Goal: Find contact information: Find contact information

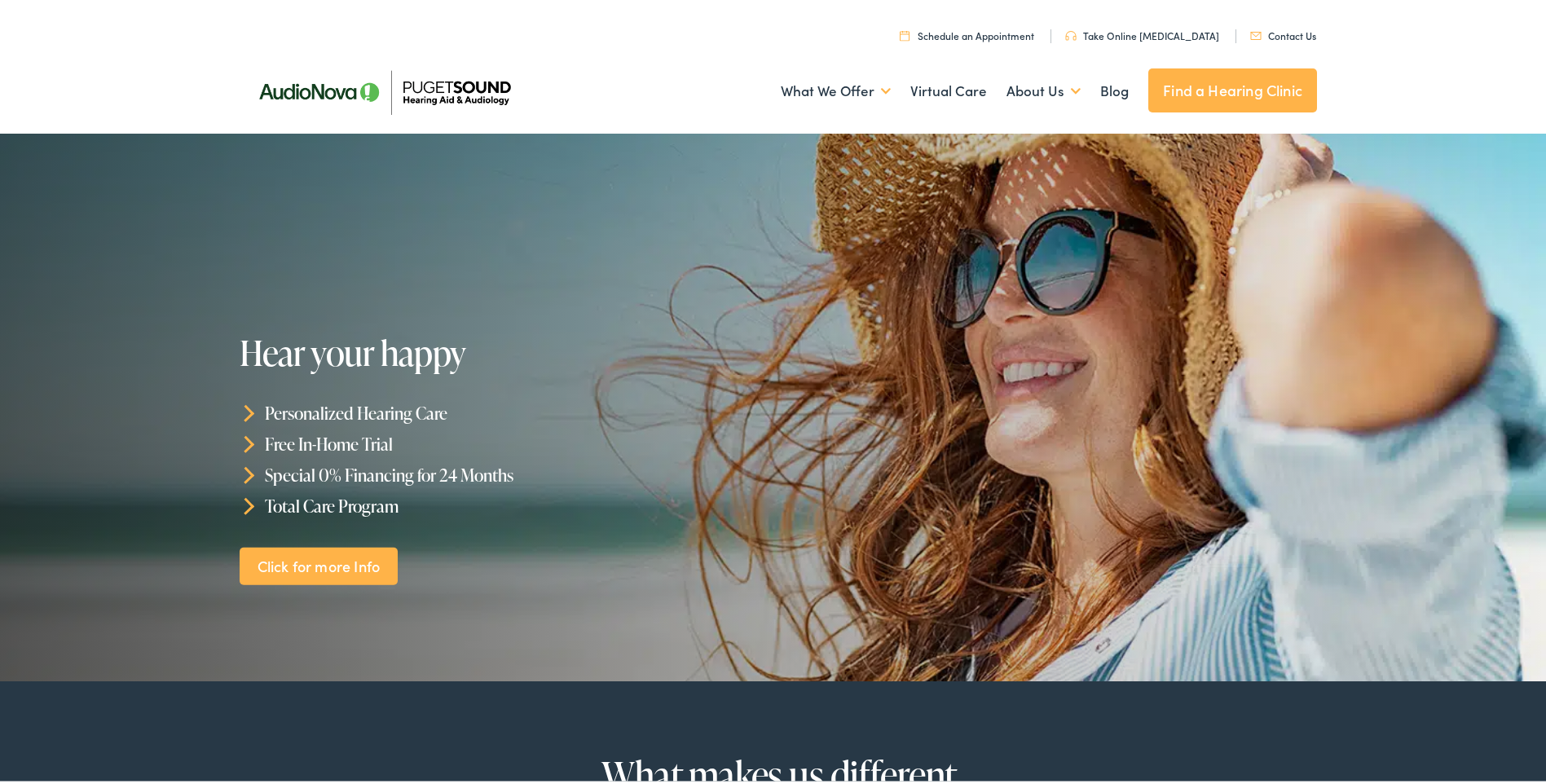
click at [1286, 34] on link "Contact Us" at bounding box center [1283, 32] width 66 height 14
click at [1217, 89] on link "Find a Hearing Clinic" at bounding box center [1232, 87] width 169 height 44
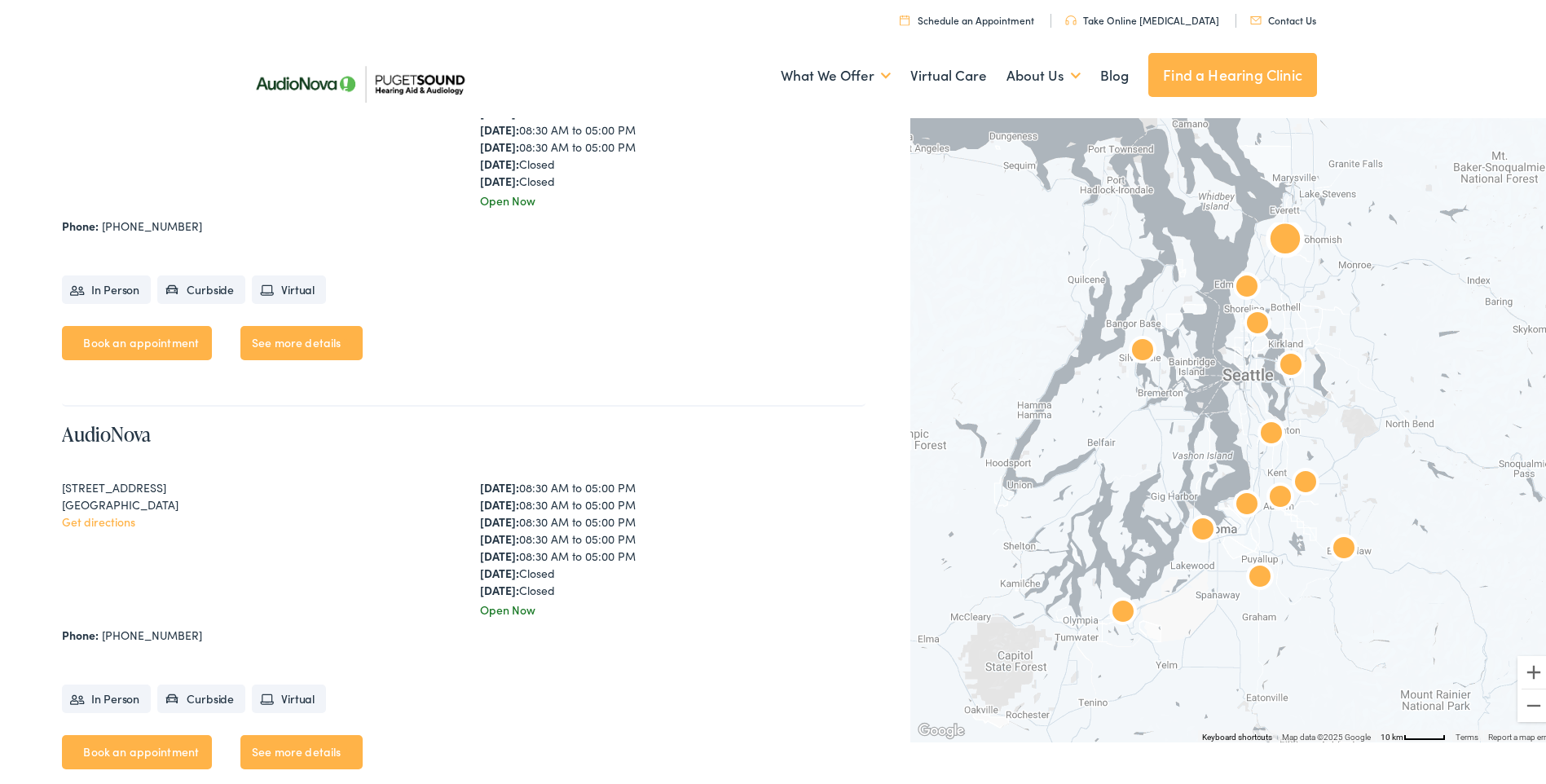
scroll to position [2118, 0]
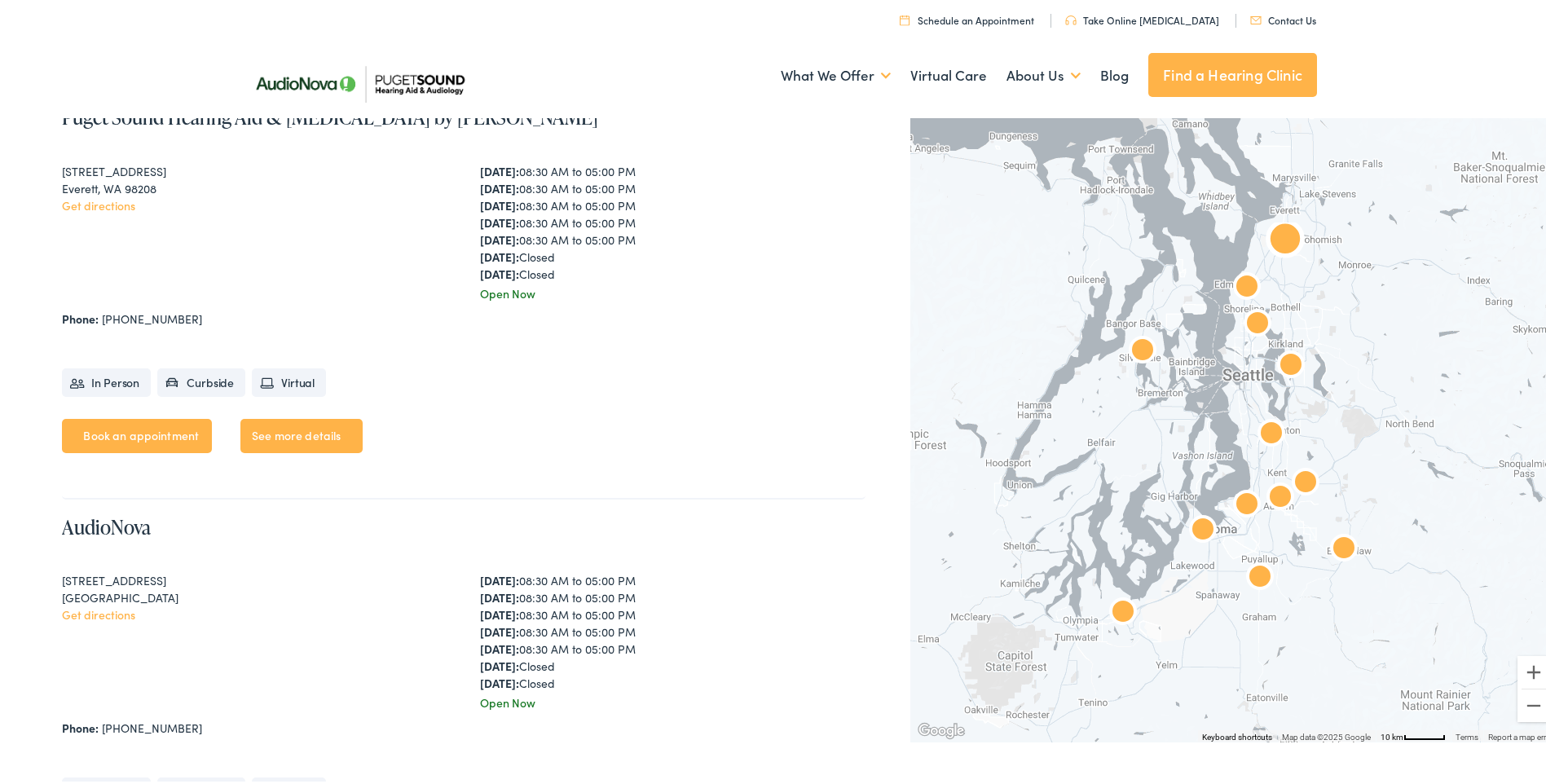
click at [327, 441] on link "See more details" at bounding box center [301, 433] width 122 height 34
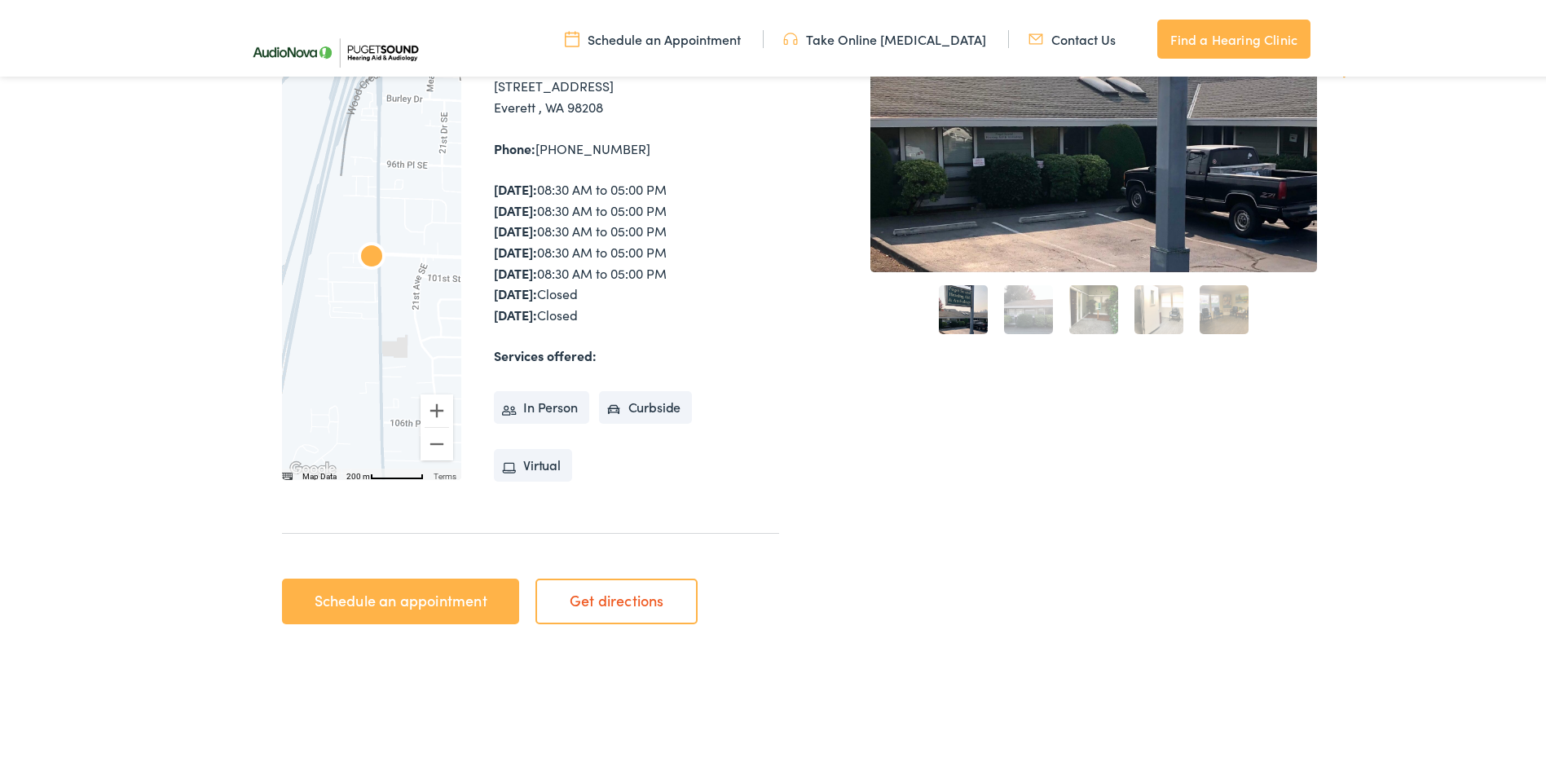
scroll to position [81, 0]
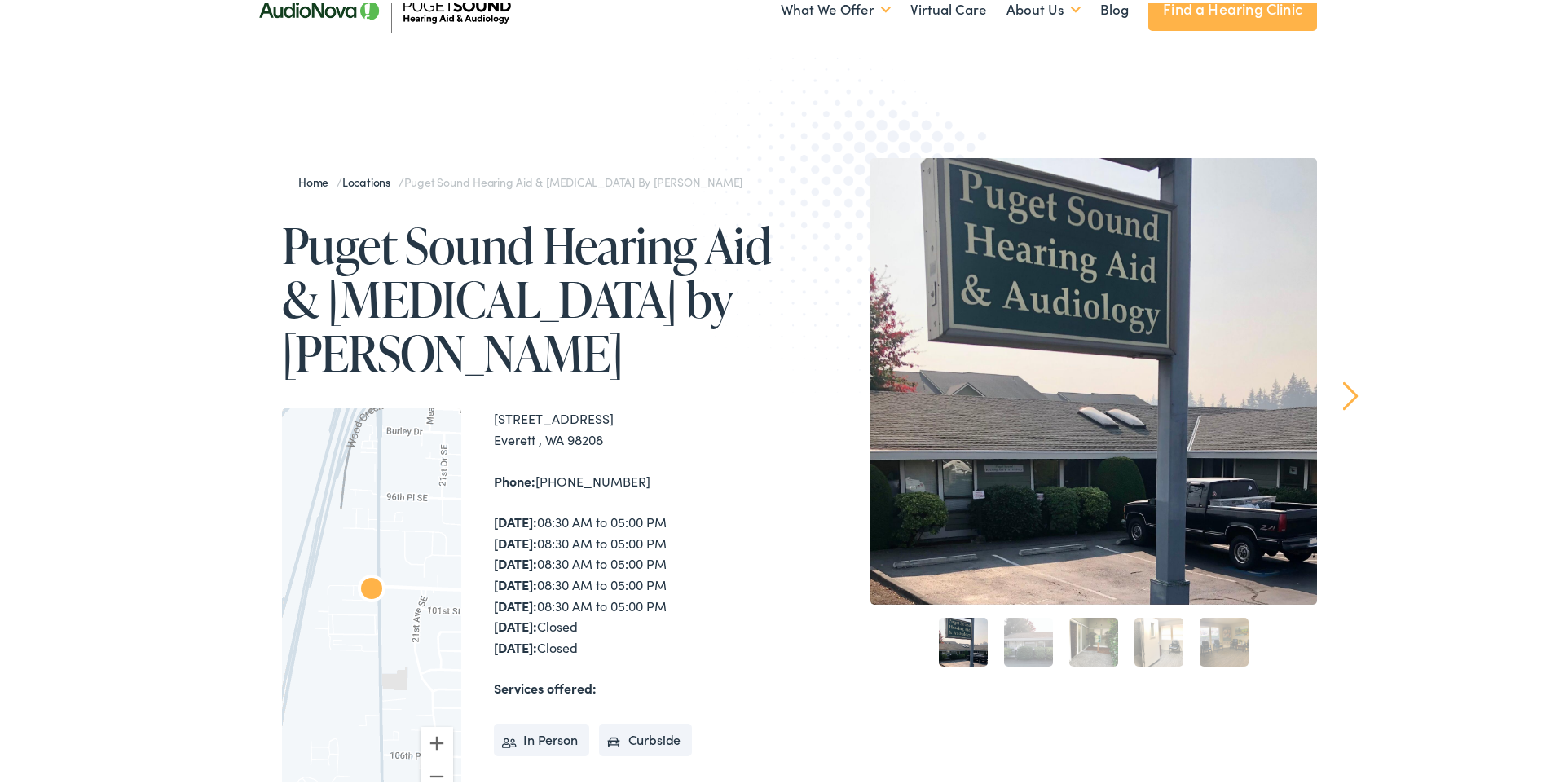
click at [1332, 389] on div "Home / Locations / Puget Sound Hearing Aid & Audiology by AudioNova Puget Sound…" at bounding box center [779, 560] width 1558 height 975
click at [1344, 391] on link "Next" at bounding box center [1350, 392] width 15 height 29
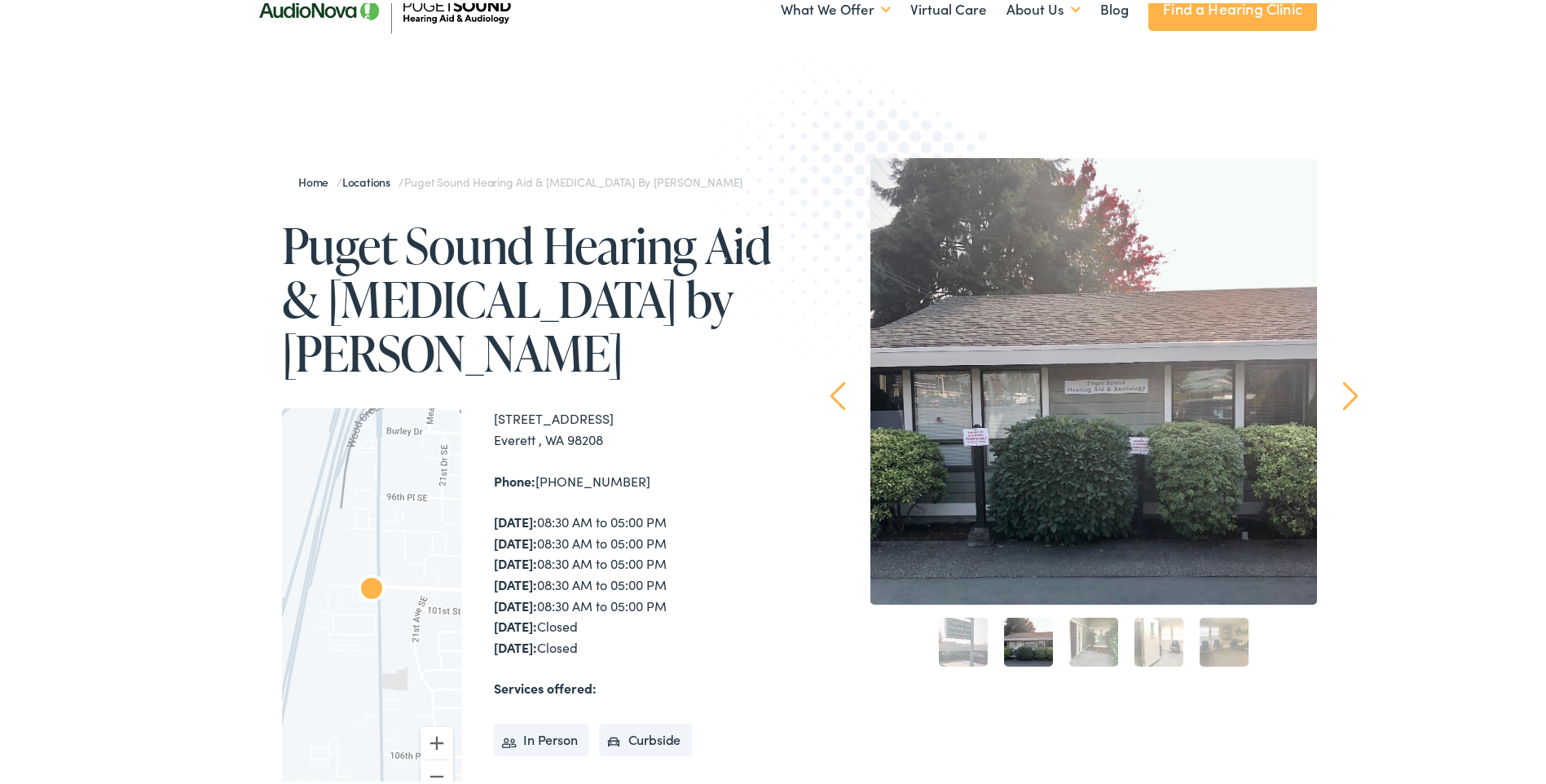
click at [1345, 391] on link "Next" at bounding box center [1350, 392] width 15 height 29
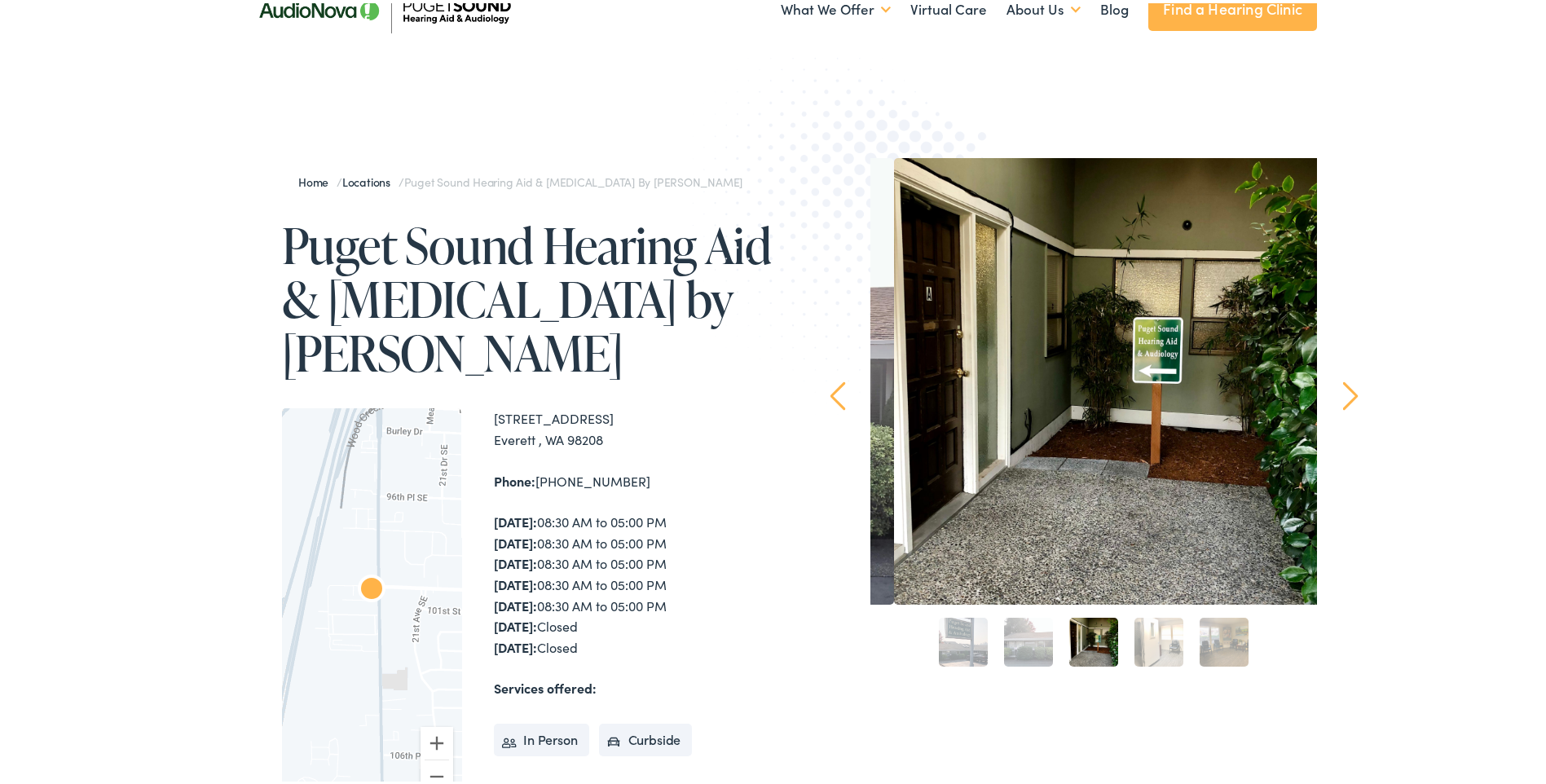
click at [1345, 391] on link "Next" at bounding box center [1350, 392] width 15 height 29
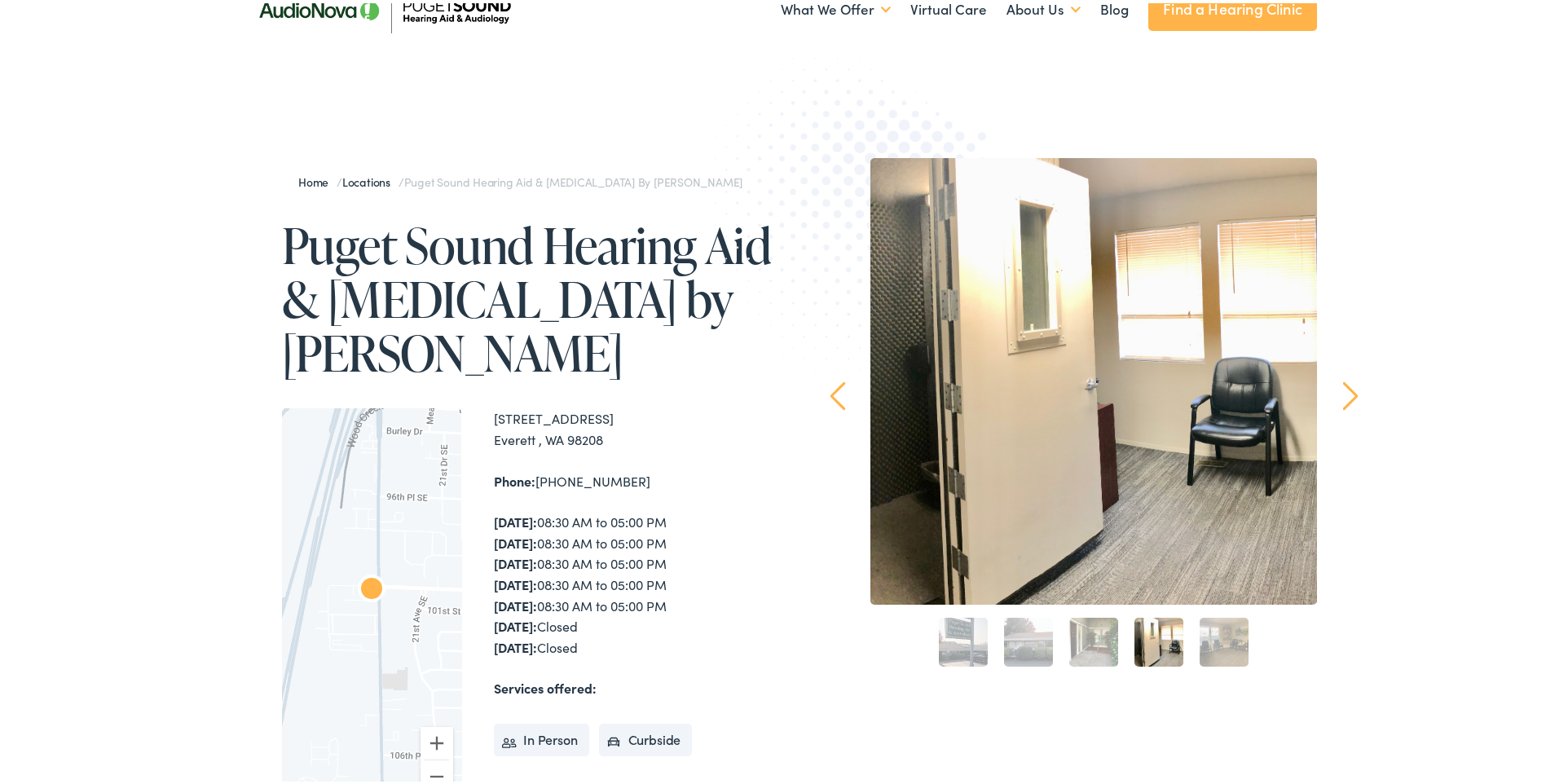
click at [1345, 391] on link "Next" at bounding box center [1350, 392] width 15 height 29
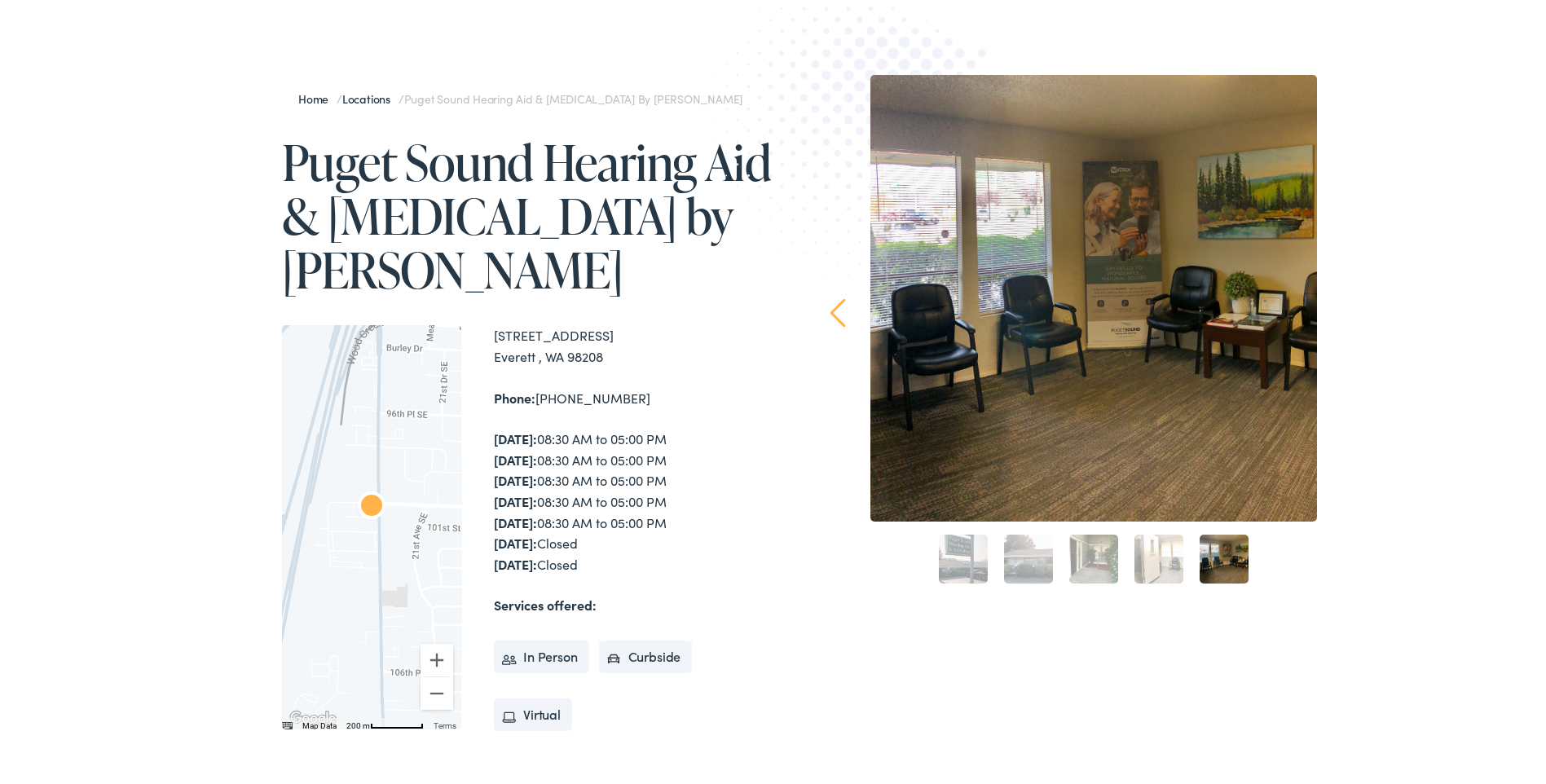
scroll to position [163, 0]
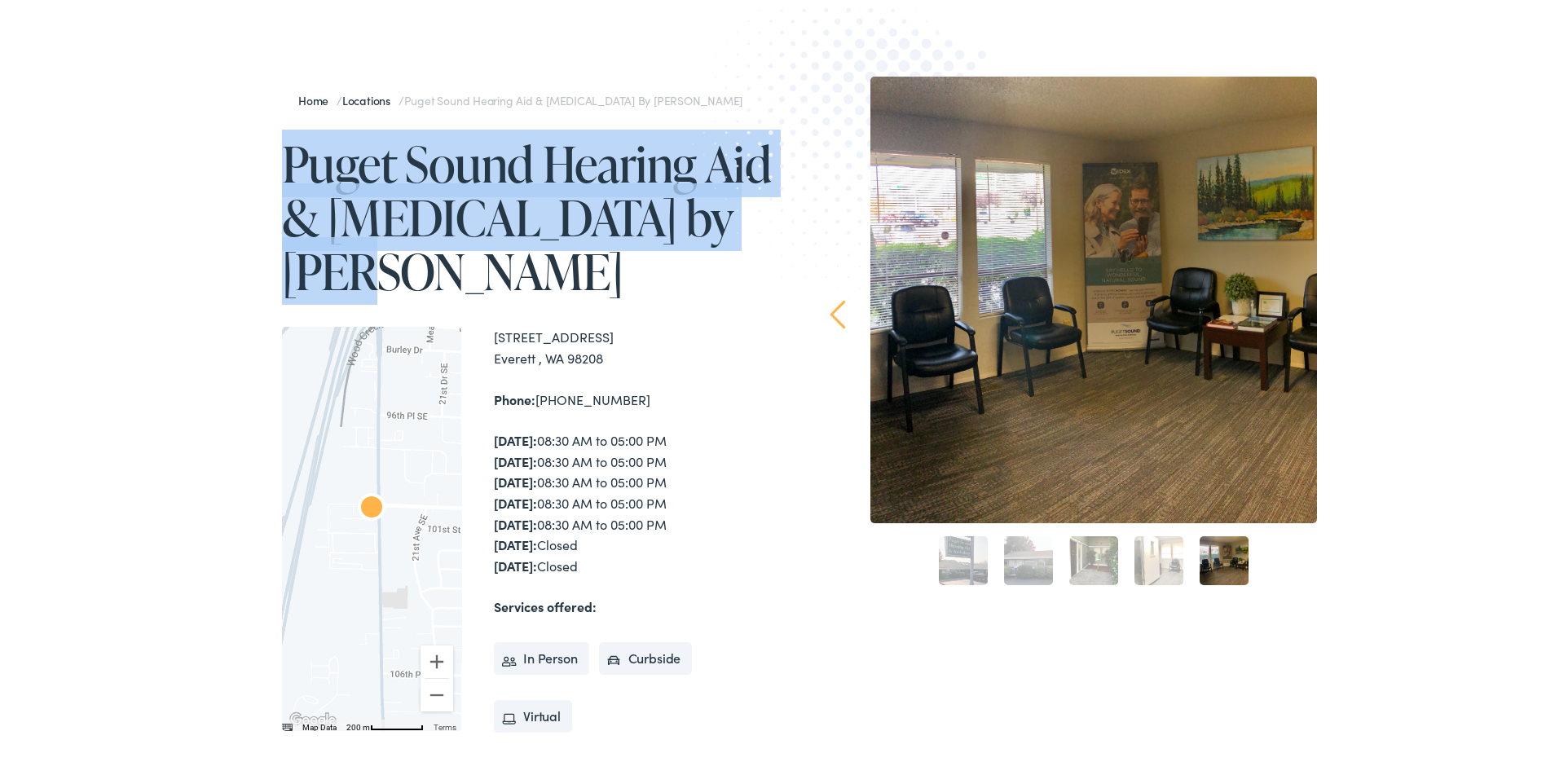
drag, startPoint x: 502, startPoint y: 280, endPoint x: 262, endPoint y: 166, distance: 265.7
click at [262, 167] on div "Home / Locations / Puget Sound Hearing Aid & Audiology by AudioNova Puget Sound…" at bounding box center [510, 479] width 538 height 811
drag, startPoint x: 262, startPoint y: 166, endPoint x: 407, endPoint y: 192, distance: 147.3
copy h1 "Puget Sound Hearing Aid & Audiology by AudioNova"
drag, startPoint x: 588, startPoint y: 396, endPoint x: 483, endPoint y: 336, distance: 120.9
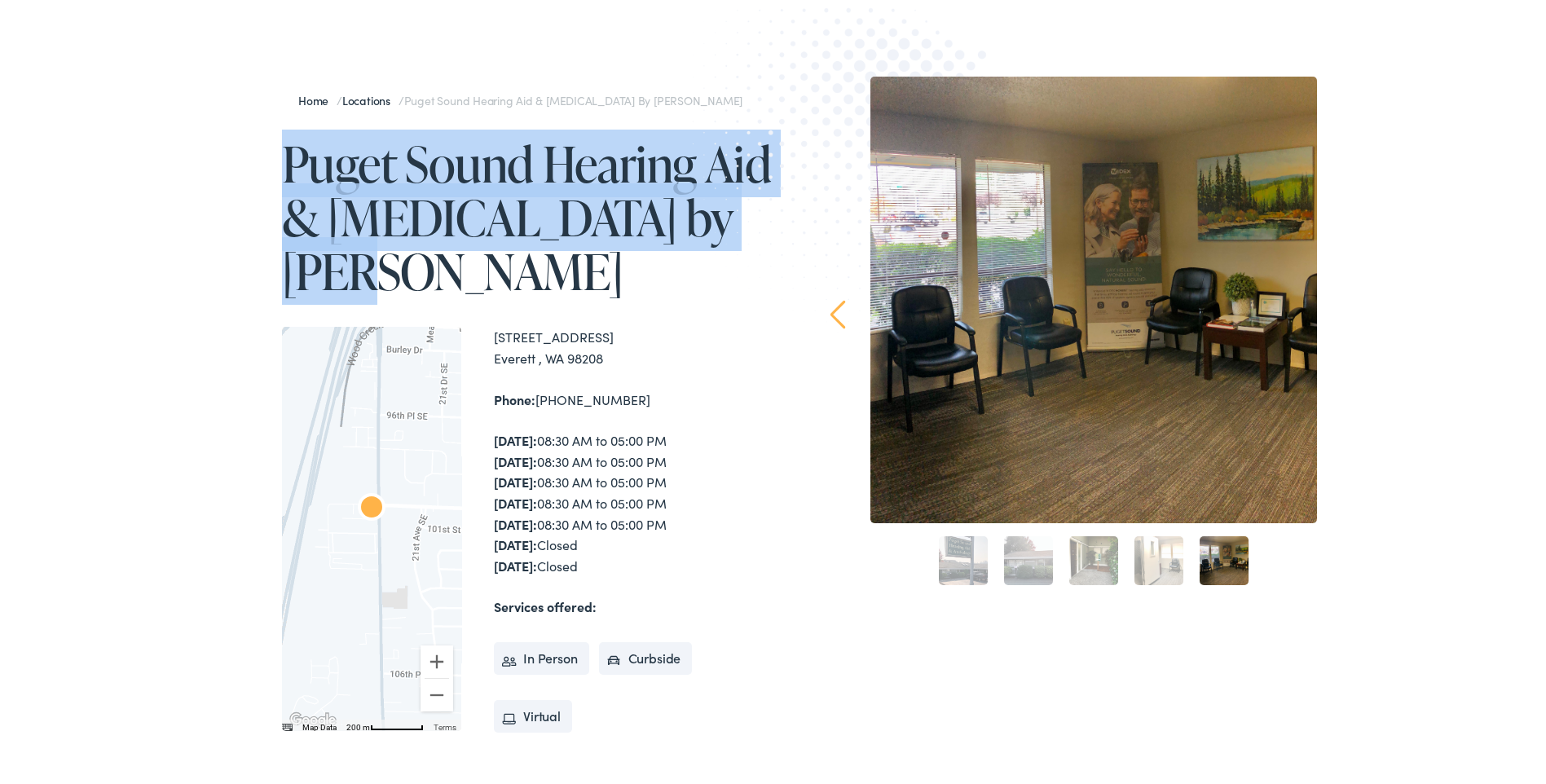
click at [483, 336] on div "← Move left → Move right ↑ Move up ↓ Move down + Zoom in - Zoom out Home Jump l…" at bounding box center [530, 525] width 497 height 404
drag, startPoint x: 483, startPoint y: 336, endPoint x: 531, endPoint y: 342, distance: 48.4
copy div "1820 100th Pl SE, Suite A Everett , WA 98208 Phone: 425-337-9109"
